Goal: Information Seeking & Learning: Understand process/instructions

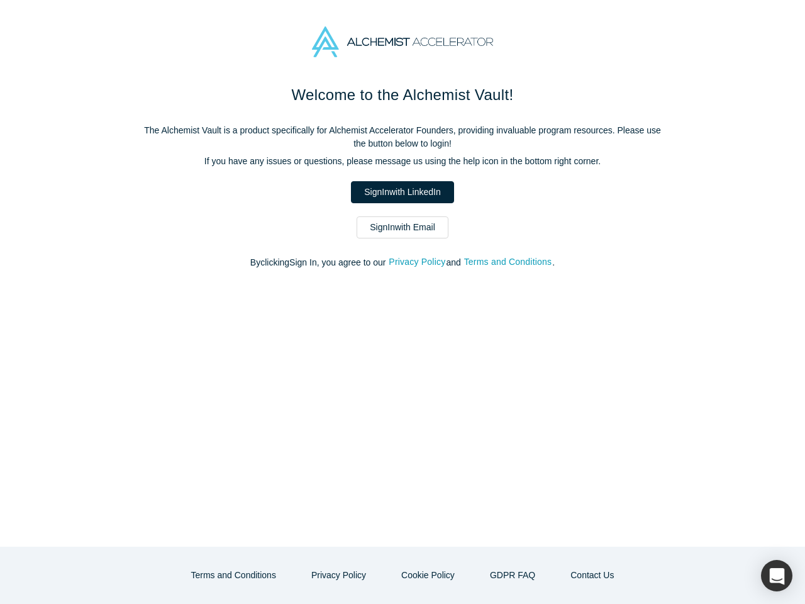
click at [403, 302] on div "Welcome to the Alchemist Vault! The Alchemist Vault is a product specifically f…" at bounding box center [402, 315] width 805 height 463
click at [419, 262] on button "Privacy Policy" at bounding box center [417, 262] width 58 height 14
click at [510, 262] on strong "Who is the responsible party for the recording of data on this website (i.e. th…" at bounding box center [398, 266] width 291 height 23
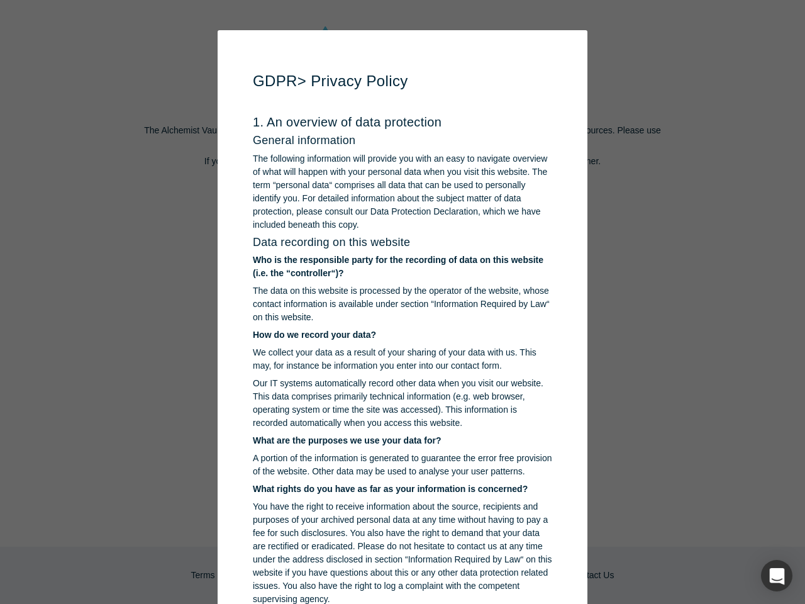
click at [343, 575] on p "You have the right to receive information about the source, recipients and purp…" at bounding box center [402, 553] width 299 height 106
click at [427, 575] on p "You have the right to receive information about the source, recipients and purp…" at bounding box center [402, 553] width 299 height 106
click at [777, 576] on div "button" at bounding box center [776, 575] width 31 height 31
